Goal: Task Accomplishment & Management: Manage account settings

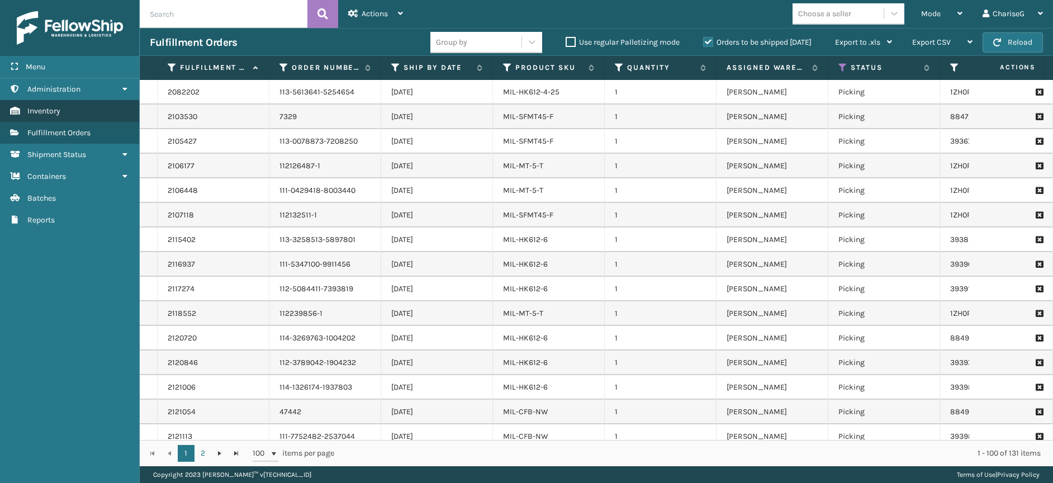
click at [65, 103] on link "Inventory" at bounding box center [69, 111] width 139 height 22
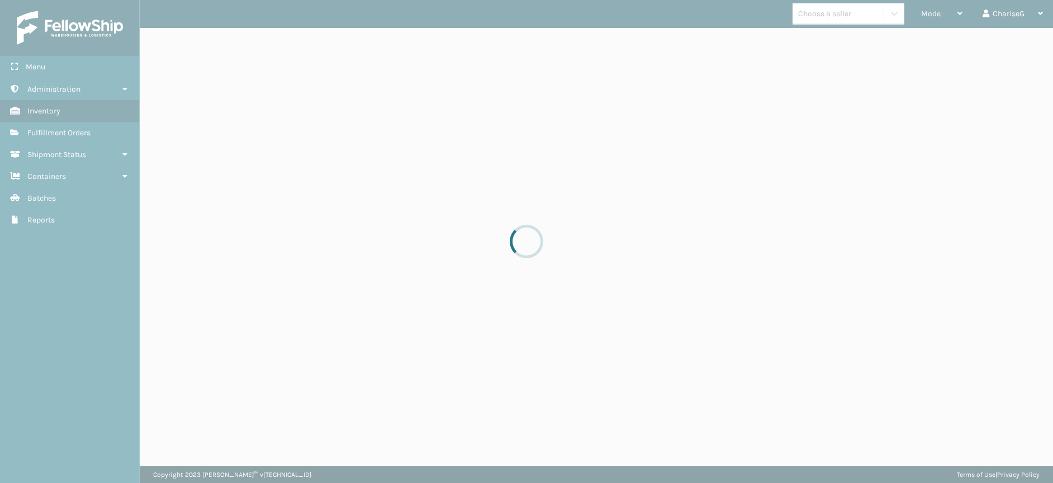
click at [194, 15] on div at bounding box center [526, 241] width 1053 height 483
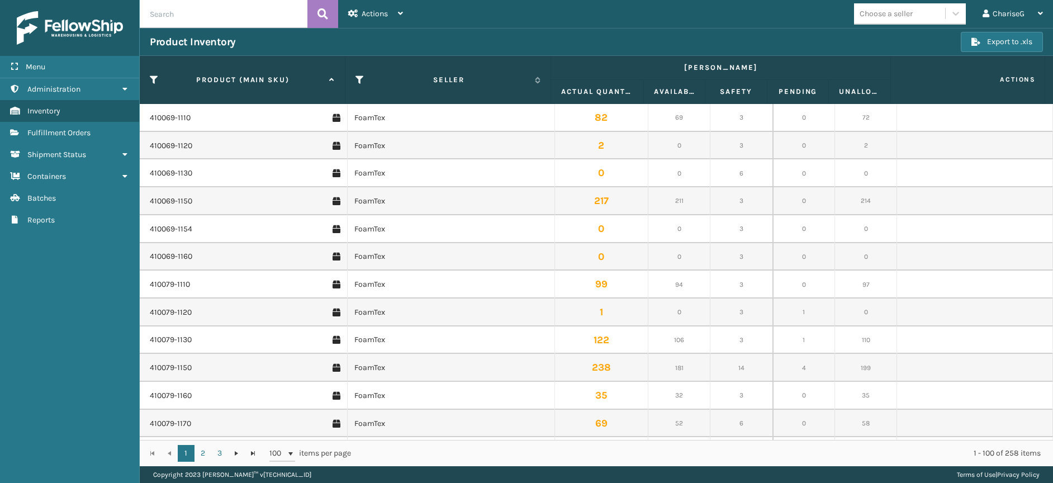
click at [249, 20] on input "text" at bounding box center [224, 14] width 168 height 28
type input "rdpl"
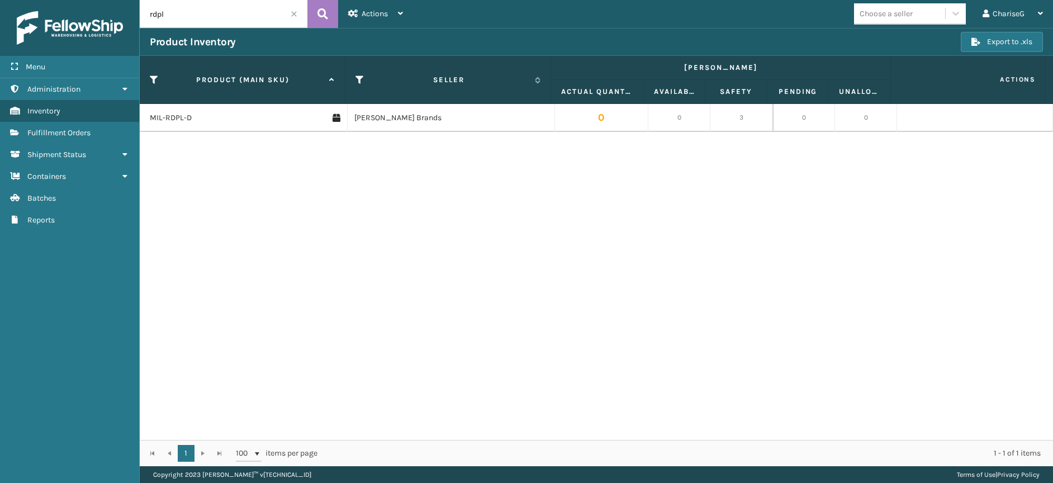
click at [792, 197] on div "MIL-RDPL-D Milliard Brands 0 0 3 0 0" at bounding box center [596, 272] width 913 height 336
click at [298, 18] on input "rdpl" at bounding box center [224, 14] width 168 height 28
click at [296, 14] on span at bounding box center [294, 14] width 7 height 7
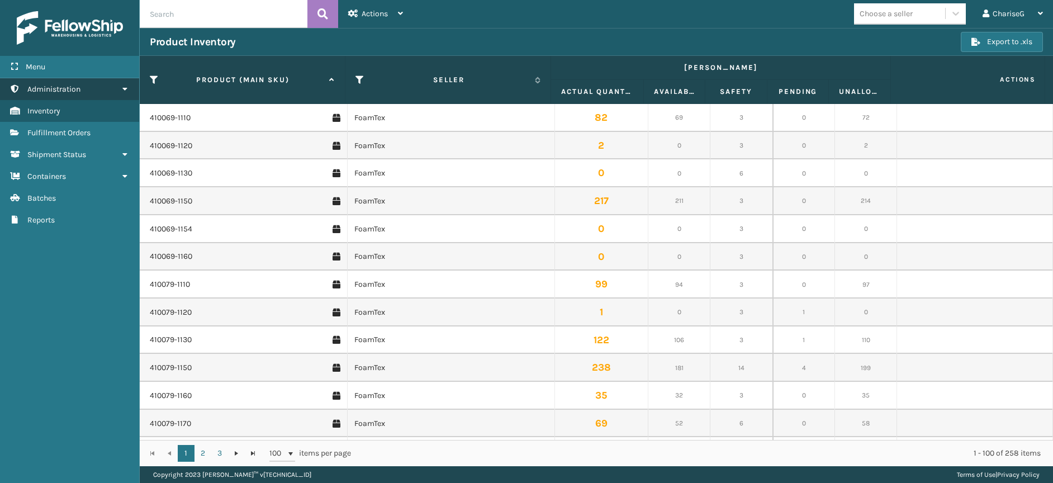
click at [55, 90] on span "Administration" at bounding box center [53, 89] width 53 height 10
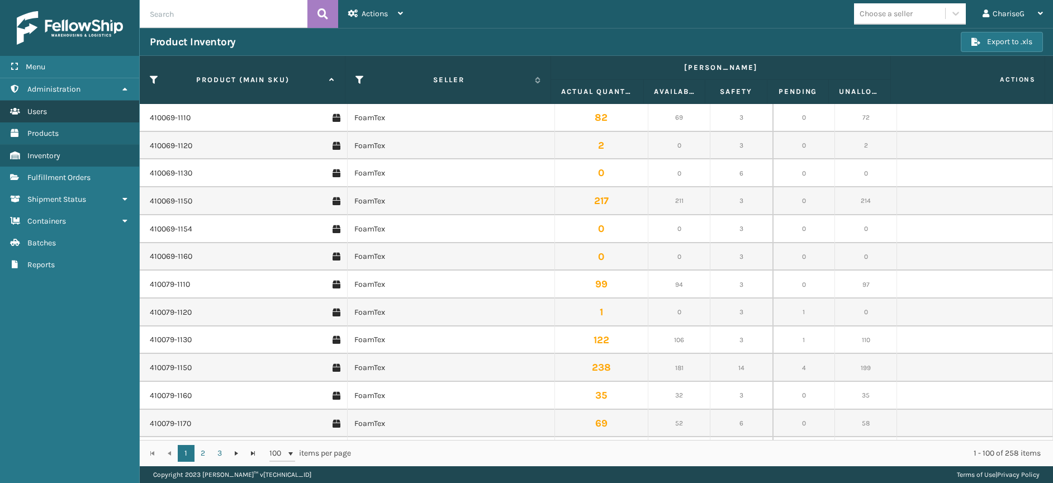
click at [51, 104] on link "Users" at bounding box center [69, 112] width 139 height 22
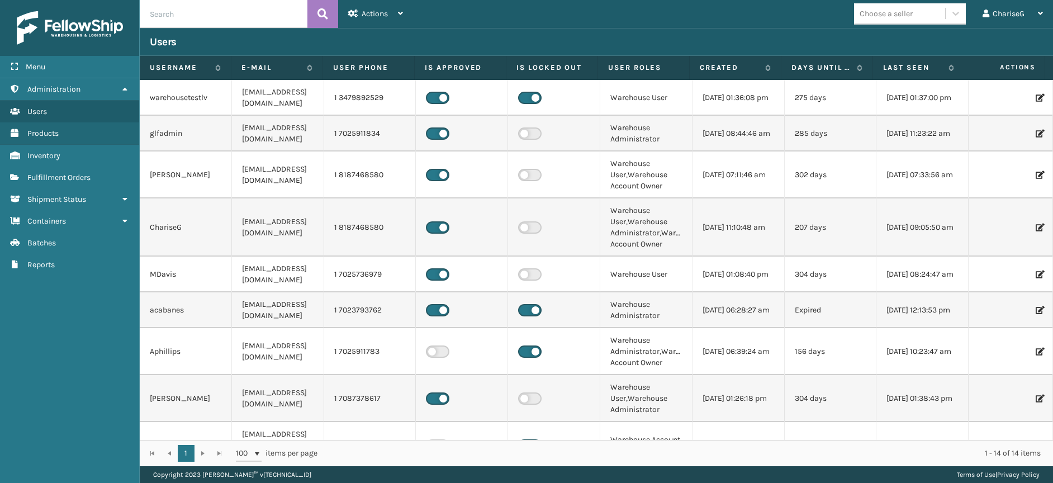
click at [849, 179] on td "302 days" at bounding box center [831, 174] width 92 height 47
click at [1036, 174] on icon at bounding box center [1039, 175] width 7 height 8
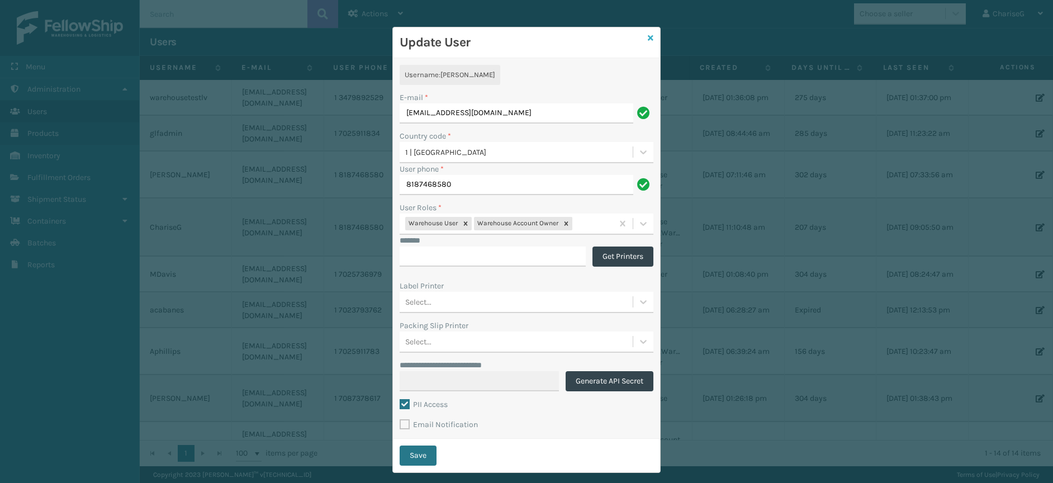
click at [648, 34] on icon at bounding box center [651, 38] width 6 height 8
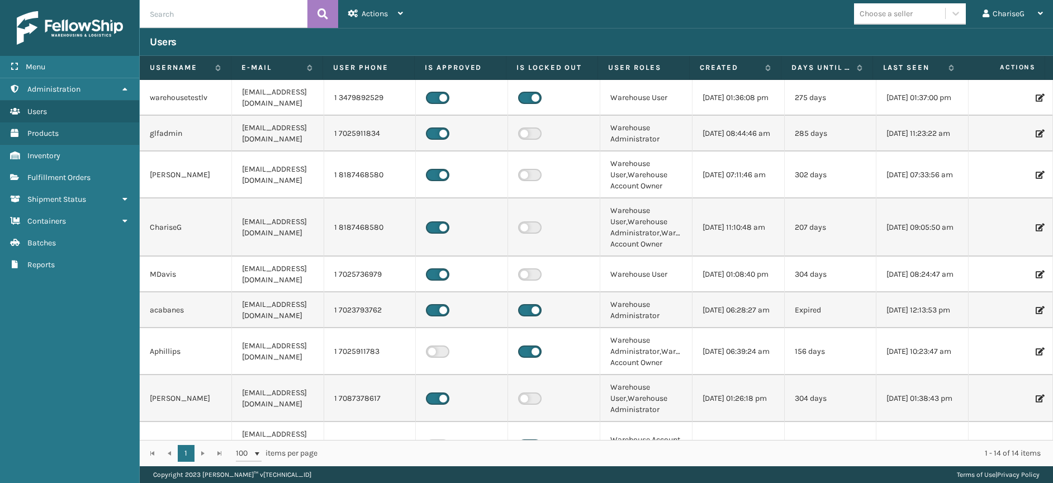
click at [527, 273] on label at bounding box center [529, 274] width 23 height 12
click at [525, 273] on input "checkbox" at bounding box center [521, 271] width 7 height 7
click at [442, 274] on label at bounding box center [437, 274] width 23 height 12
click at [433, 274] on input "checkbox" at bounding box center [429, 271] width 7 height 7
